Goal: Find specific page/section: Find specific page/section

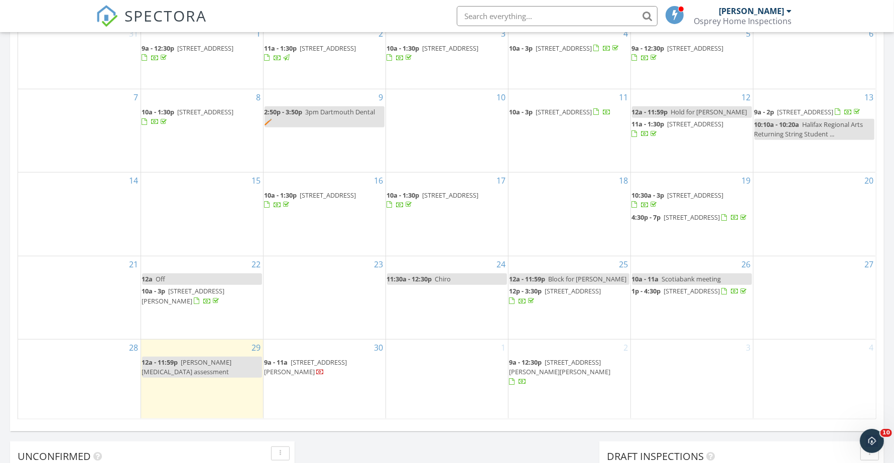
click at [588, 296] on span "[STREET_ADDRESS]" at bounding box center [573, 291] width 56 height 9
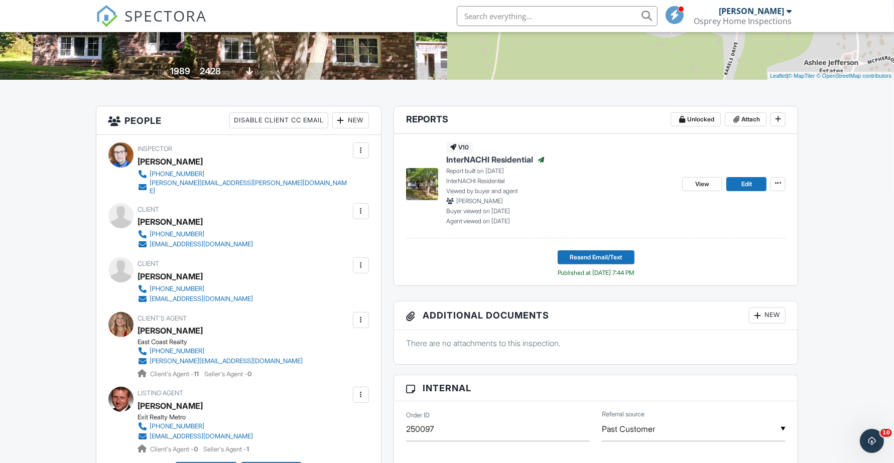
scroll to position [251, 0]
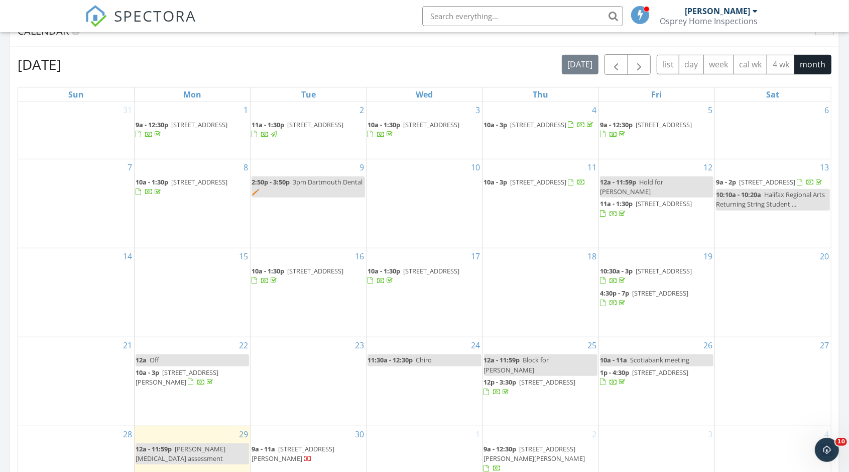
scroll to position [439, 0]
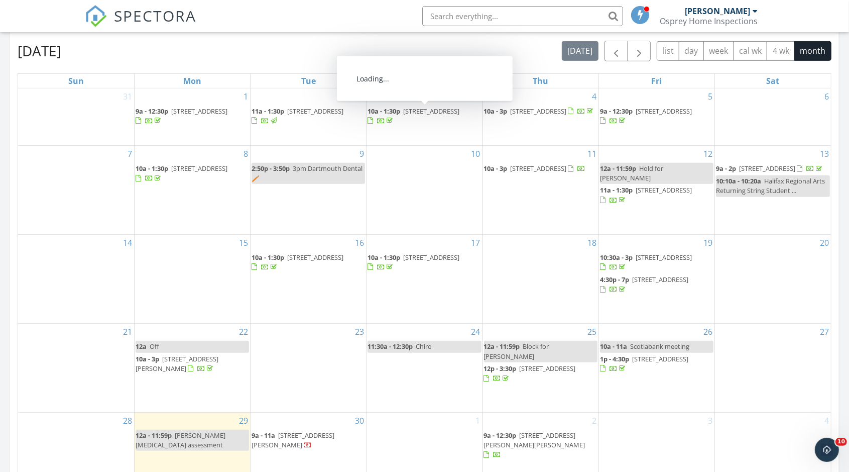
click at [428, 111] on span "[STREET_ADDRESS]" at bounding box center [431, 110] width 56 height 9
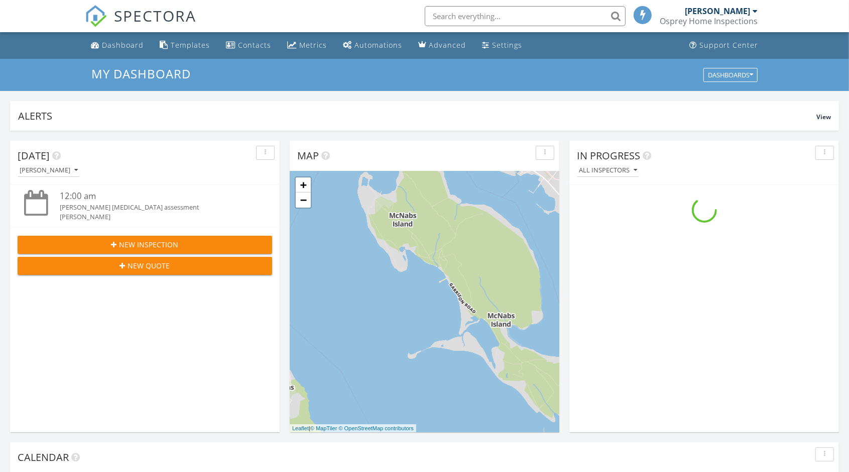
click at [119, 17] on span "SPECTORA" at bounding box center [155, 15] width 82 height 21
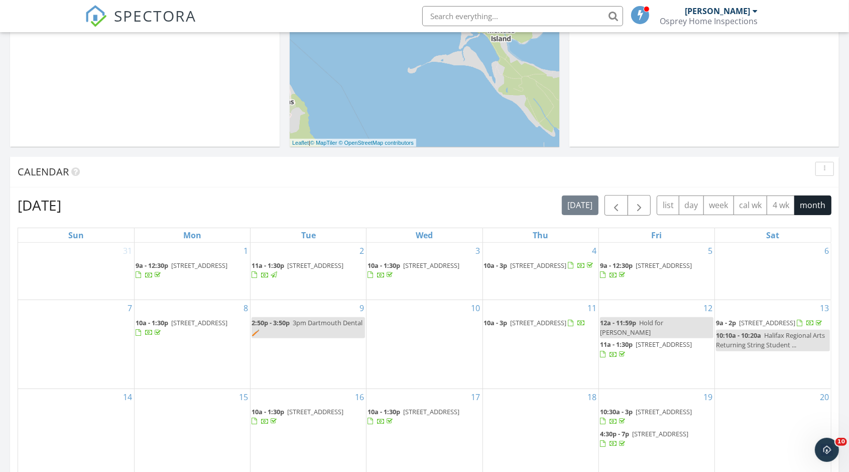
scroll to position [314, 0]
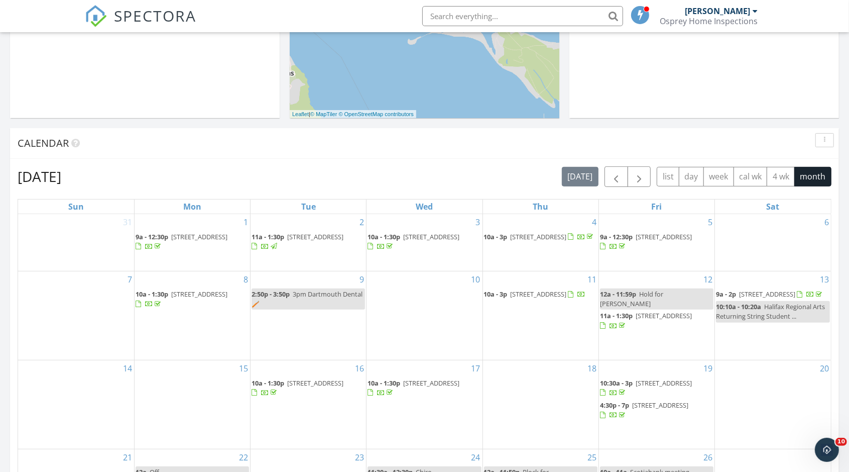
click at [395, 242] on div at bounding box center [381, 247] width 27 height 10
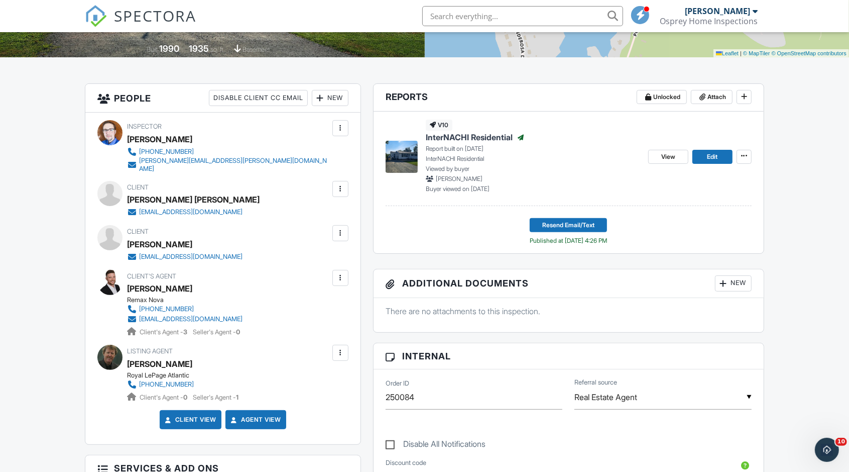
scroll to position [176, 0]
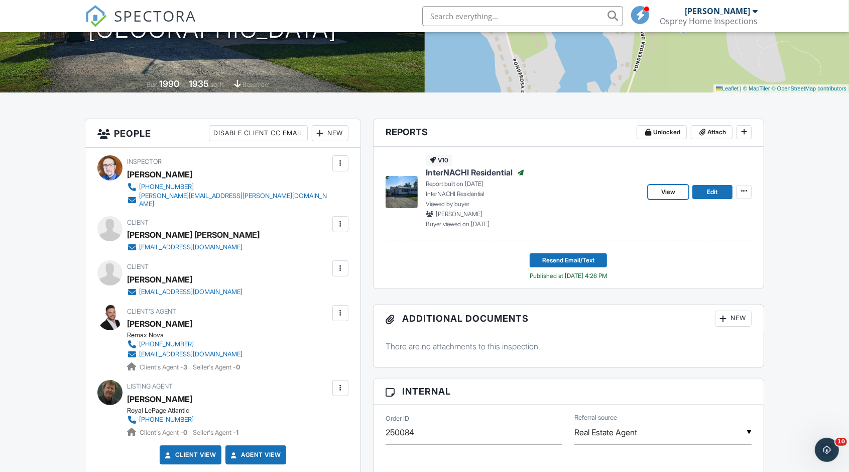
click at [665, 193] on span "View" at bounding box center [668, 192] width 14 height 10
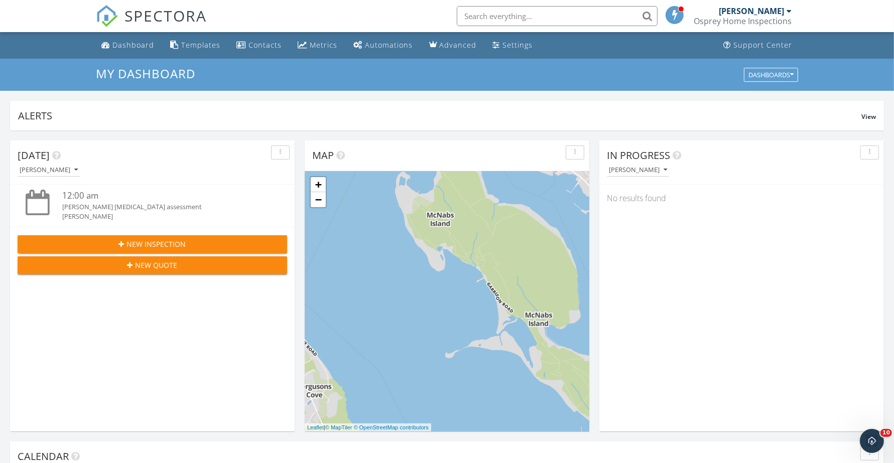
click at [255, 41] on div "Contacts" at bounding box center [265, 45] width 33 height 10
